Goal: Check status: Check status

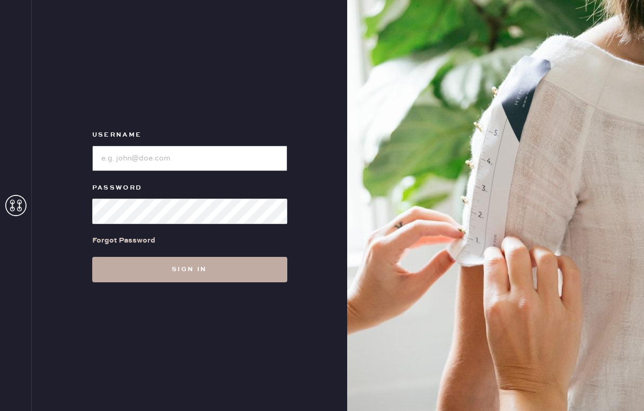
type input "reformationsouthcongress"
click at [200, 276] on button "Sign in" at bounding box center [189, 269] width 195 height 25
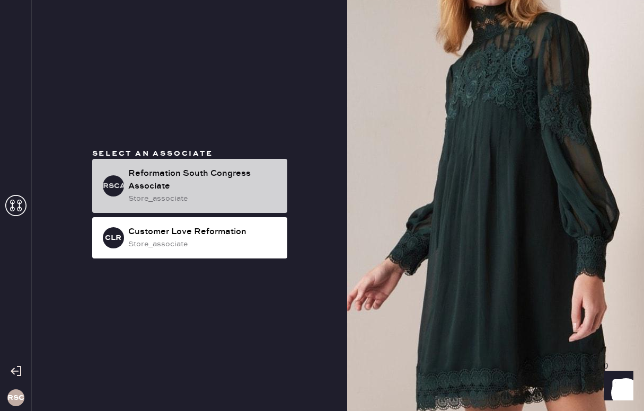
click at [215, 189] on div "Reformation South Congress Associate" at bounding box center [203, 180] width 151 height 25
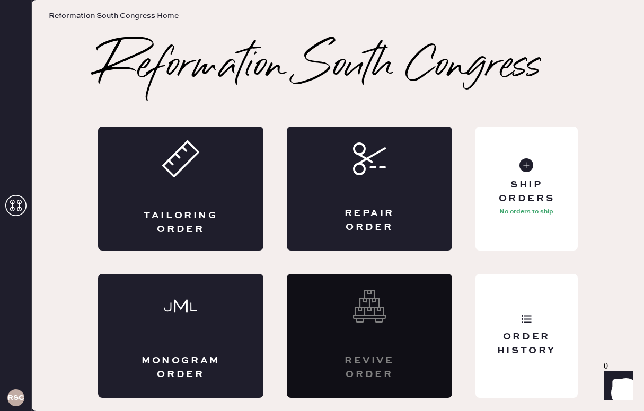
click at [19, 201] on icon at bounding box center [15, 205] width 21 height 21
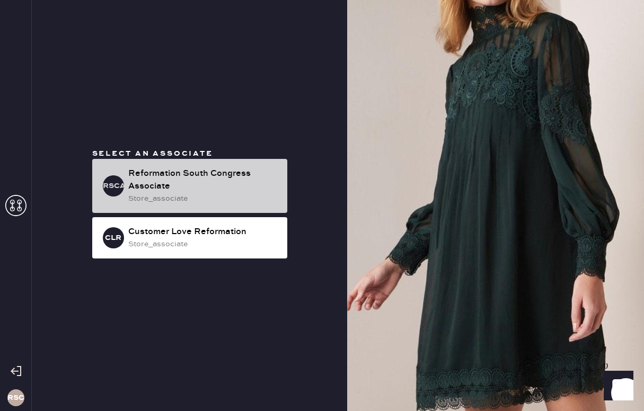
click at [179, 181] on div "Reformation South Congress Associate" at bounding box center [203, 180] width 151 height 25
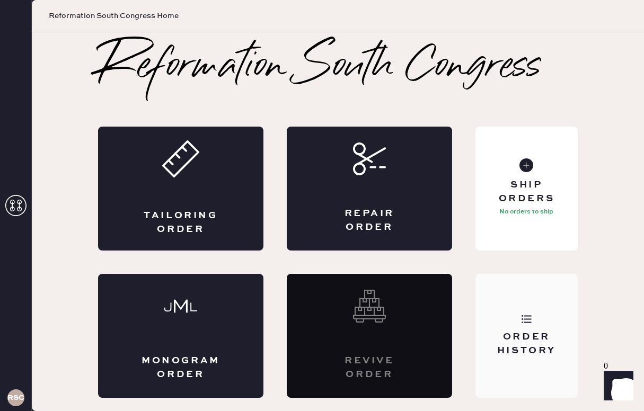
click at [537, 330] on div "Order History" at bounding box center [527, 336] width 102 height 124
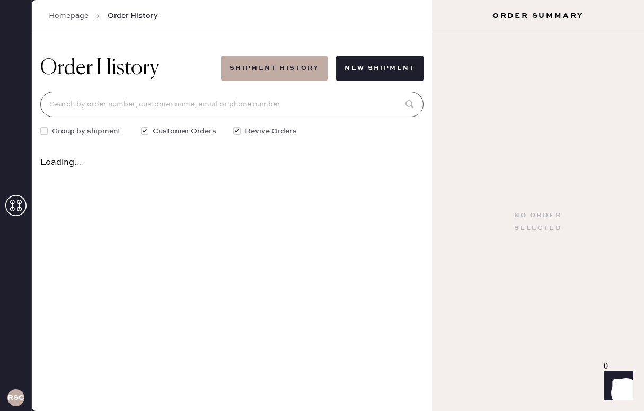
click at [279, 106] on input at bounding box center [231, 104] width 383 height 25
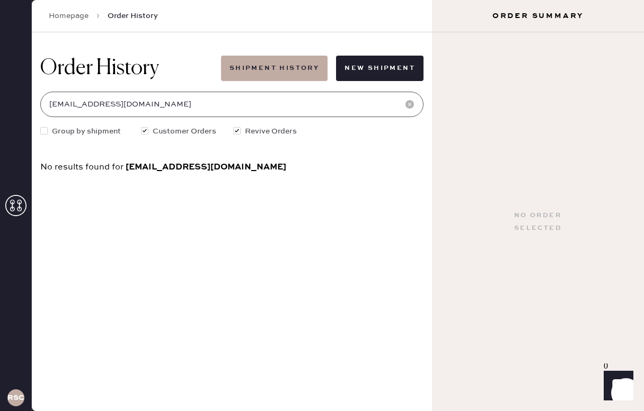
type input "[EMAIL_ADDRESS][DOMAIN_NAME]"
click at [233, 170] on span "[EMAIL_ADDRESS][DOMAIN_NAME]" at bounding box center [206, 167] width 161 height 11
drag, startPoint x: 244, startPoint y: 164, endPoint x: 194, endPoint y: 161, distance: 50.4
click at [194, 163] on div "No results found for [EMAIL_ADDRESS][DOMAIN_NAME]" at bounding box center [231, 167] width 383 height 9
click at [240, 206] on div "Order History Shipment History New Shipment [EMAIL_ADDRESS][DOMAIN_NAME] Group …" at bounding box center [232, 221] width 400 height 379
